Goal: Information Seeking & Learning: Check status

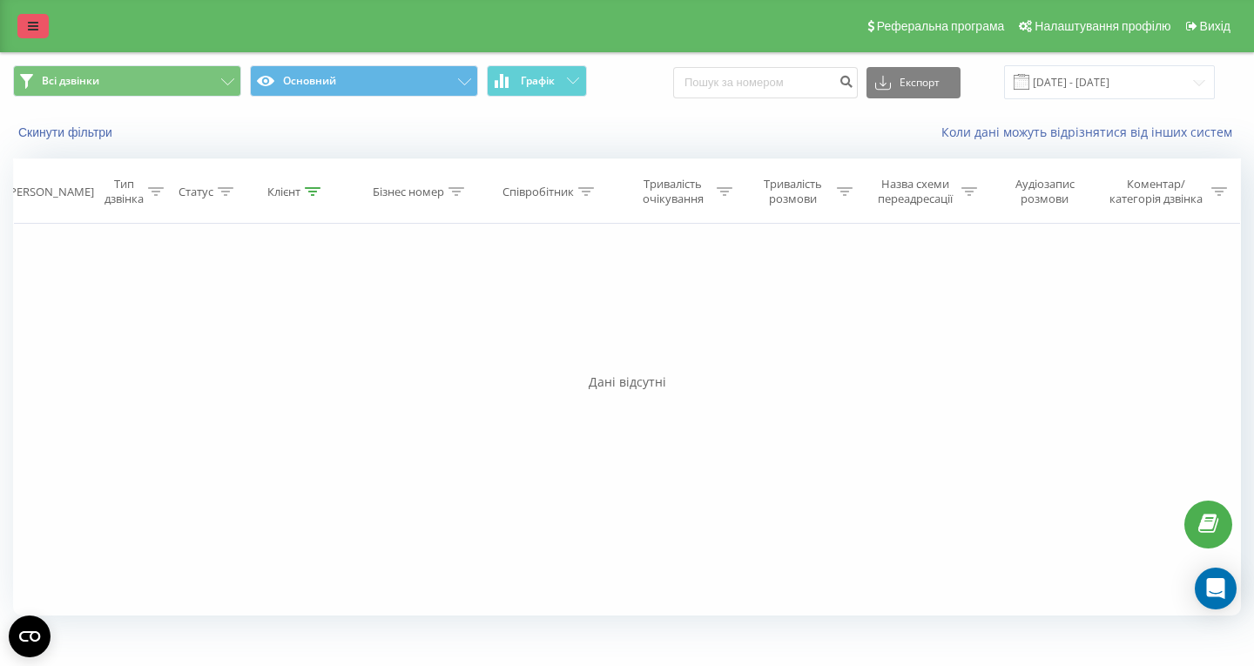
click at [35, 28] on icon at bounding box center [33, 26] width 10 height 12
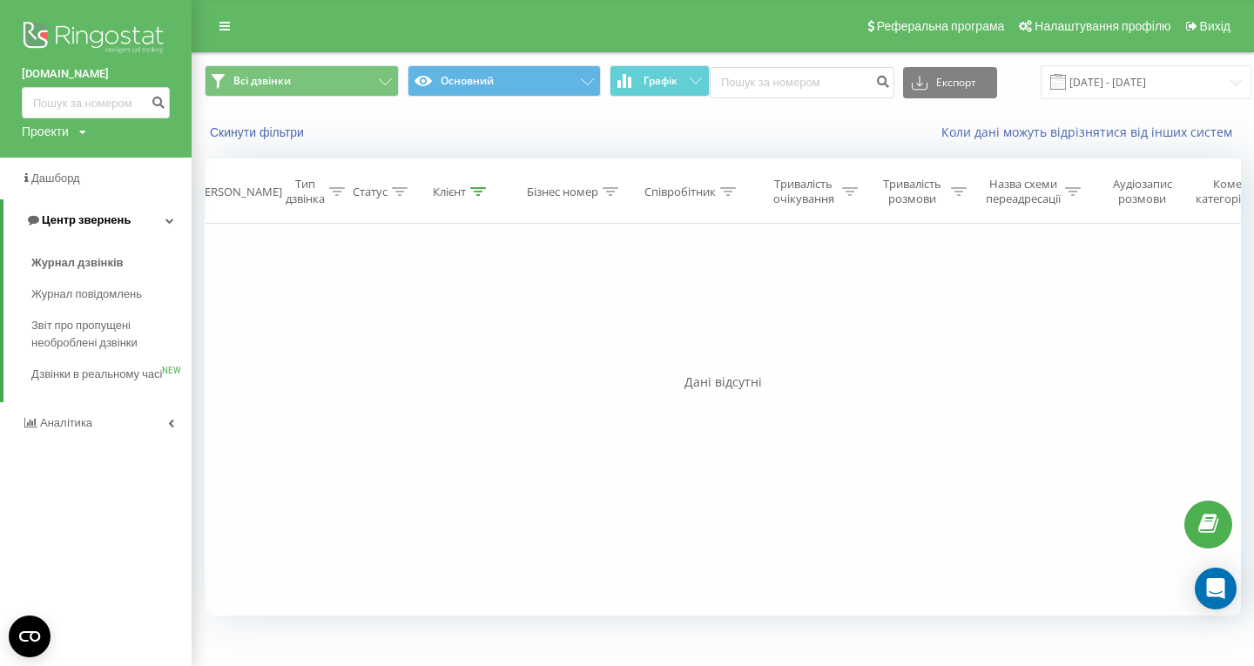
click at [92, 211] on link "Центр звернень" at bounding box center [97, 220] width 188 height 42
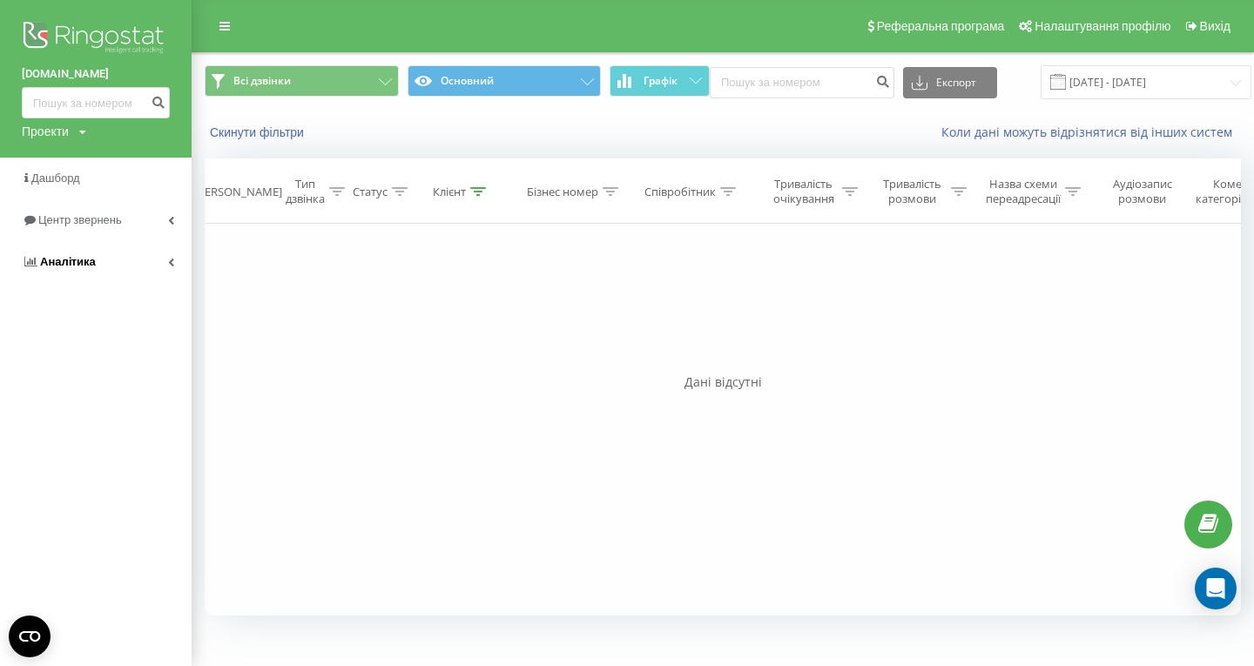
click at [65, 277] on link "Аналiтика" at bounding box center [96, 262] width 192 height 42
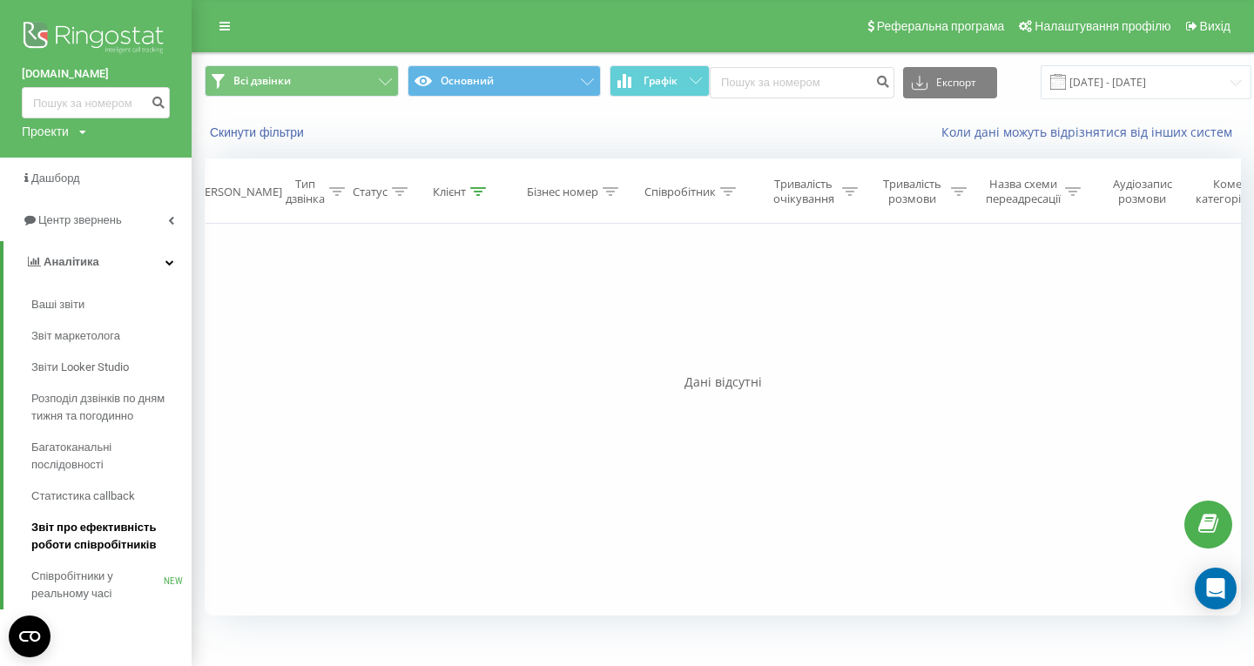
click at [107, 531] on span "Звіт про ефективність роботи співробітників" at bounding box center [107, 536] width 152 height 35
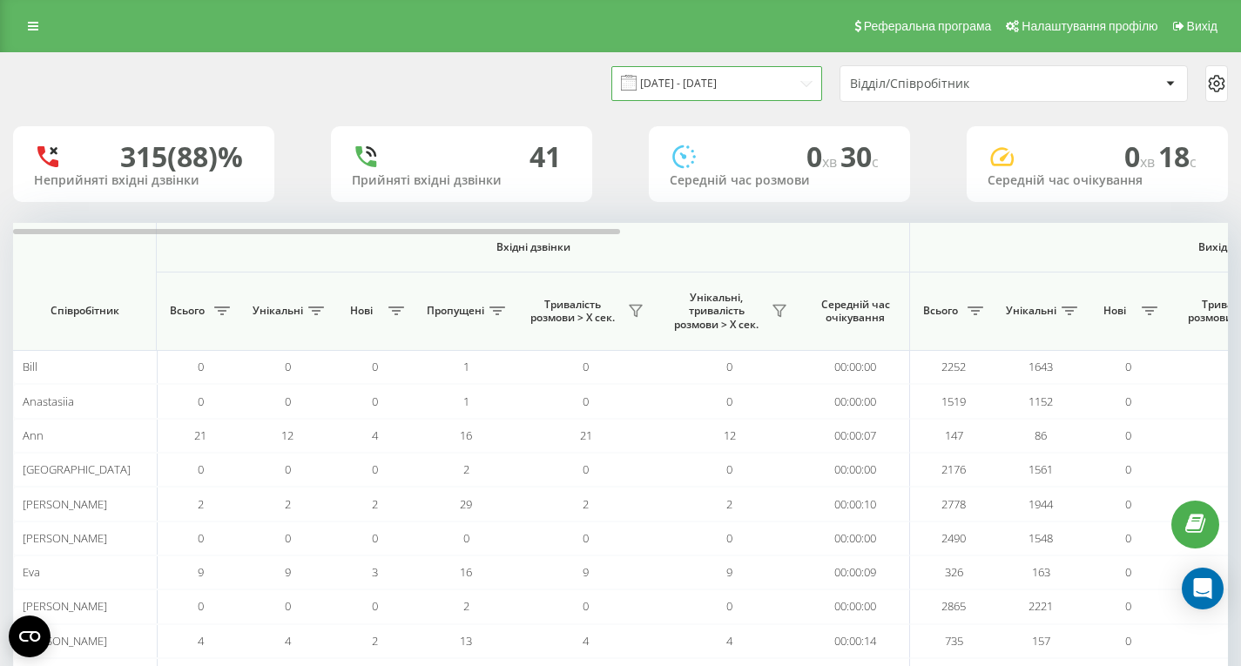
click at [746, 83] on input "21.07.2025 - 21.08.2025" at bounding box center [716, 83] width 211 height 34
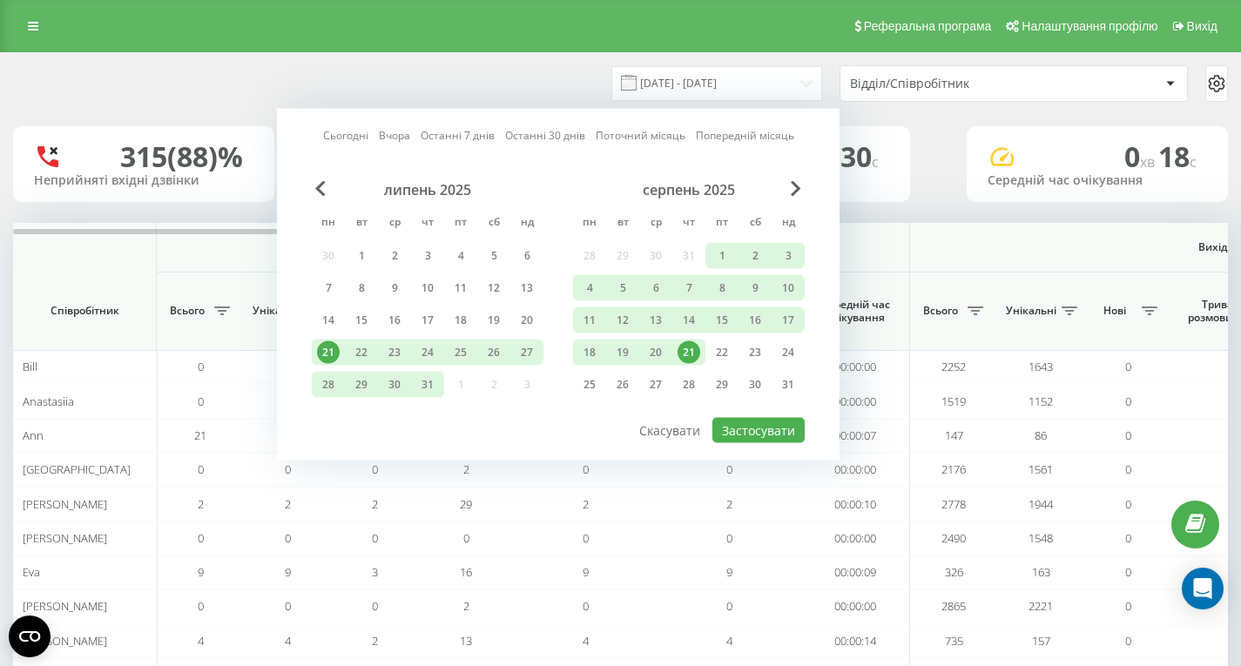
click at [690, 361] on div "21" at bounding box center [689, 352] width 23 height 23
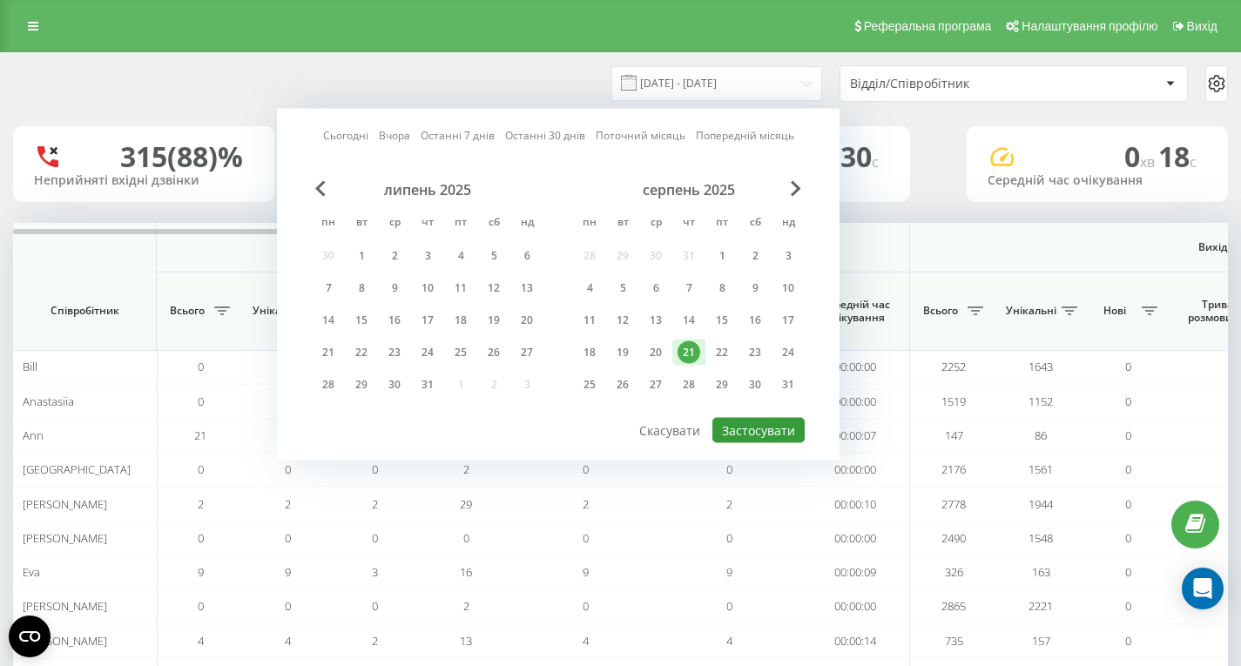
click at [736, 422] on button "Застосувати" at bounding box center [759, 430] width 92 height 25
type input "21.08.2025 - 21.08.2025"
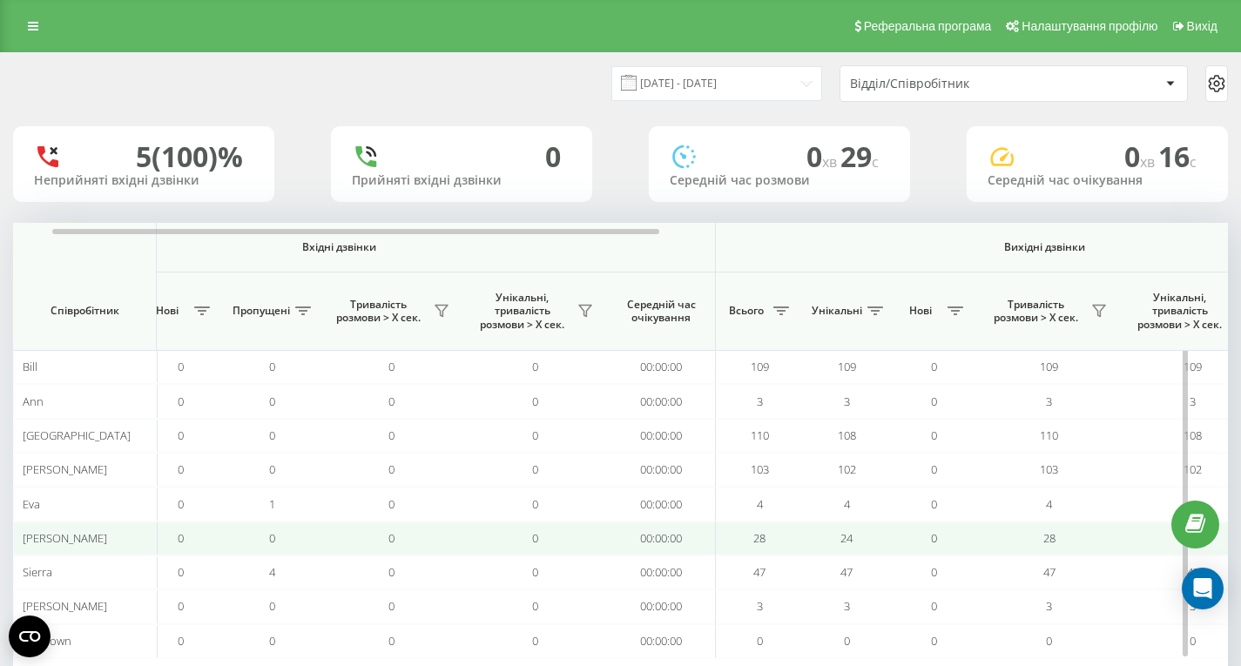
scroll to position [0, 197]
